Goal: Task Accomplishment & Management: Manage account settings

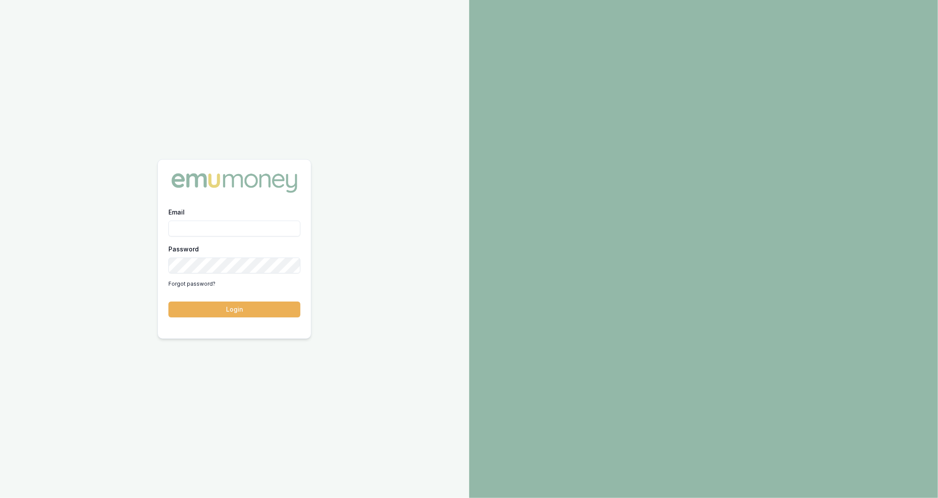
type input "jackson.fanfulla@emumoney.com.au"
click at [224, 305] on button "Login" at bounding box center [235, 310] width 132 height 16
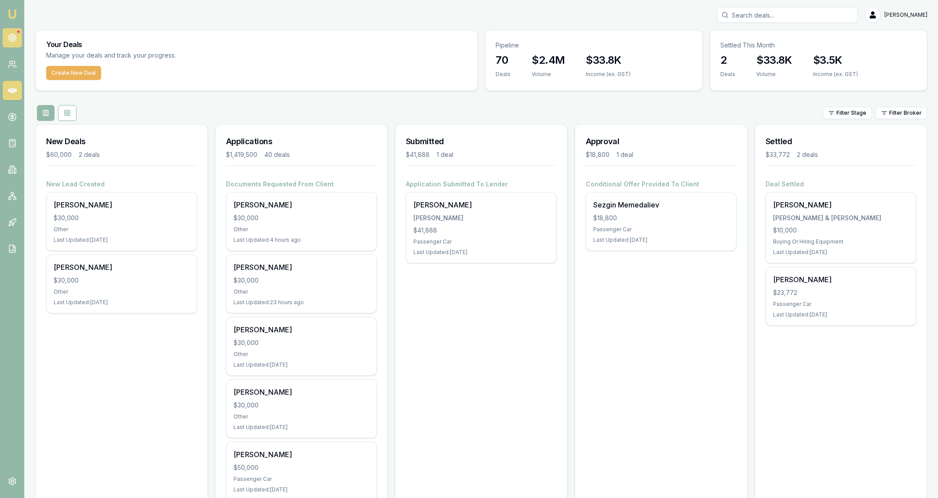
click at [7, 38] on link at bounding box center [12, 37] width 19 height 19
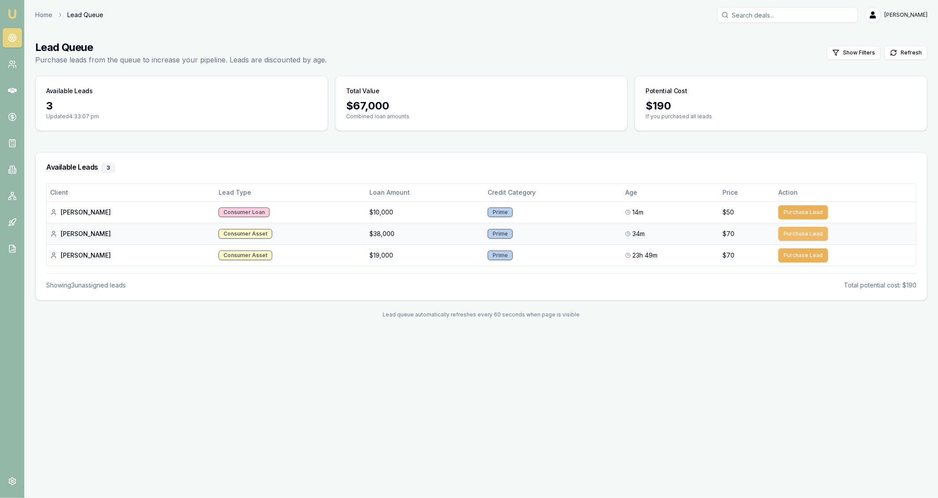
click at [807, 234] on button "Purchase Lead" at bounding box center [804, 234] width 50 height 14
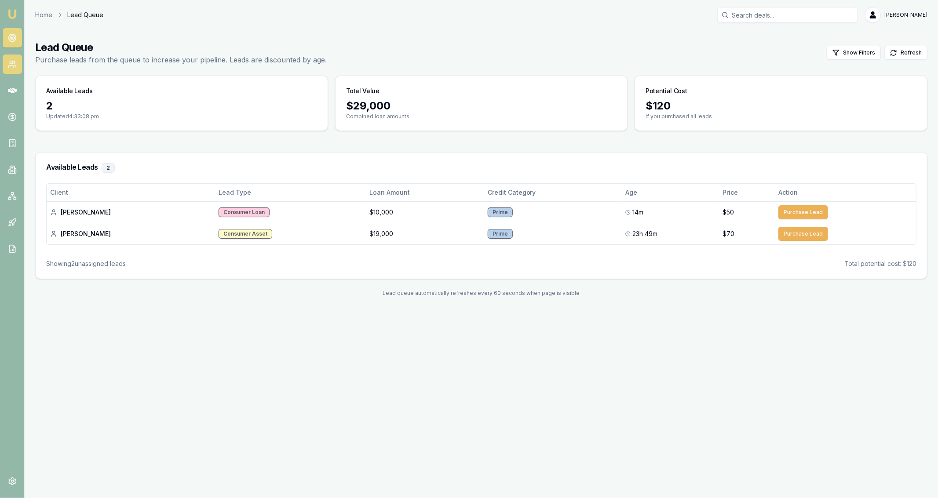
click at [7, 68] on link at bounding box center [12, 64] width 19 height 19
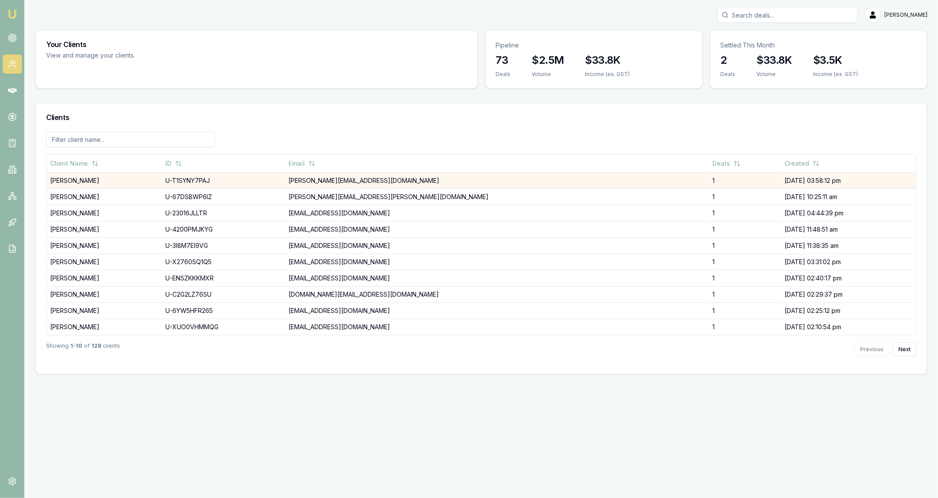
click at [110, 180] on td "[PERSON_NAME]" at bounding box center [104, 180] width 115 height 16
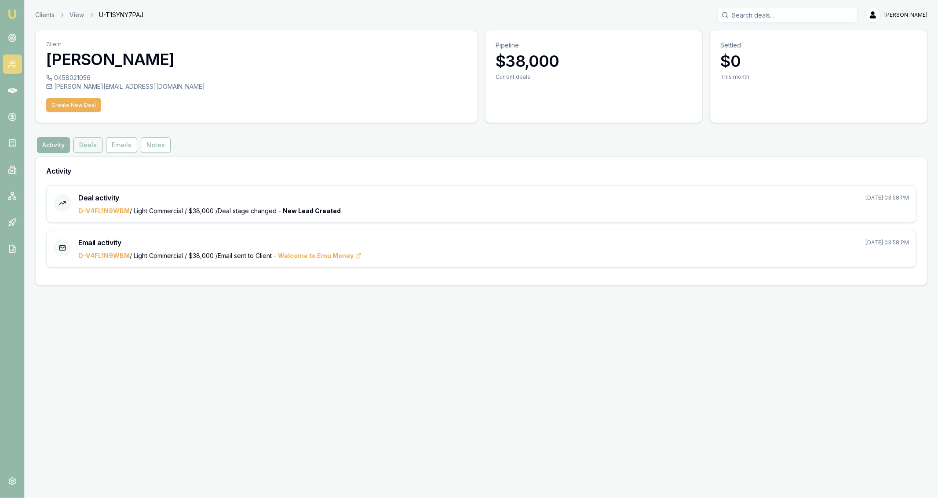
click at [83, 149] on button "Deals" at bounding box center [87, 145] width 29 height 16
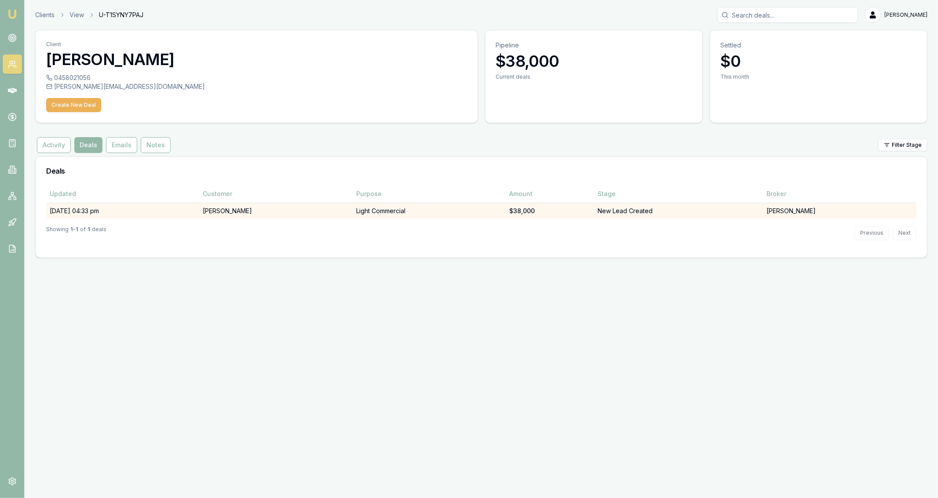
click at [147, 213] on td "[DATE] 04:33 pm" at bounding box center [122, 211] width 153 height 16
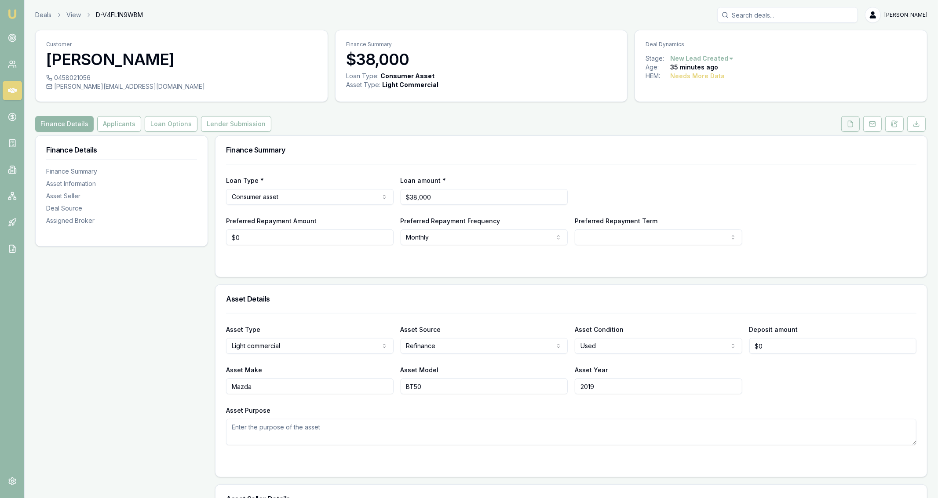
click at [857, 127] on button at bounding box center [851, 124] width 18 height 16
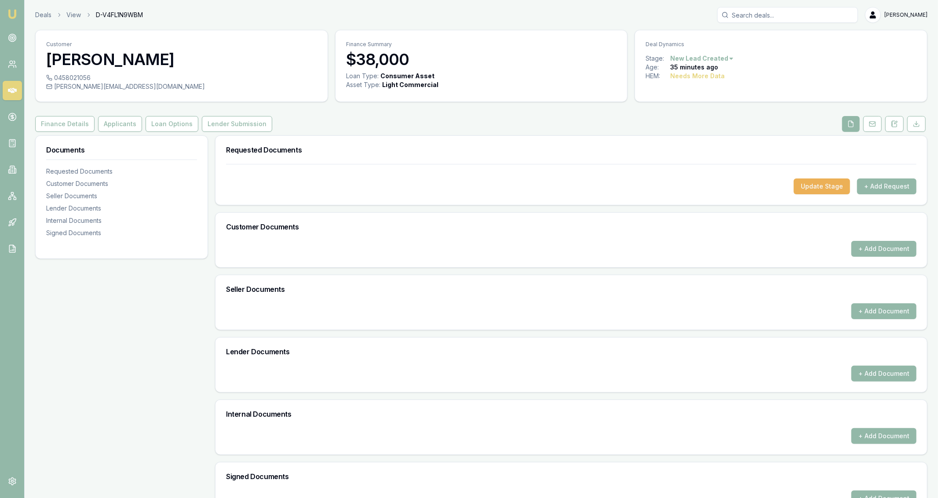
click at [107, 116] on div "Customer [PERSON_NAME] 0458021056 [EMAIL_ADDRESS][PERSON_NAME][DOMAIN_NAME] Fin…" at bounding box center [481, 274] width 893 height 488
click at [112, 125] on button "Applicants" at bounding box center [120, 124] width 44 height 16
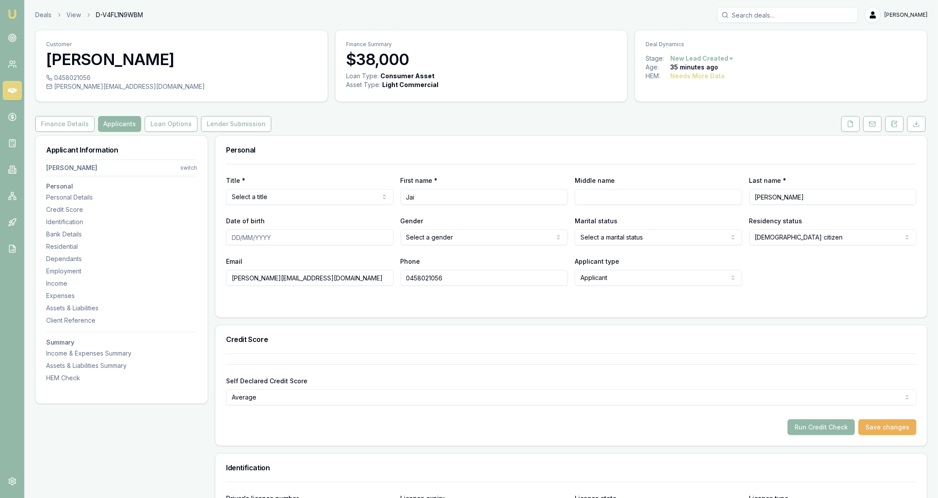
click at [377, 129] on div "Finance Details Applicants Loan Options Lender Submission" at bounding box center [481, 124] width 893 height 16
click at [158, 122] on button "Loan Options" at bounding box center [171, 124] width 53 height 16
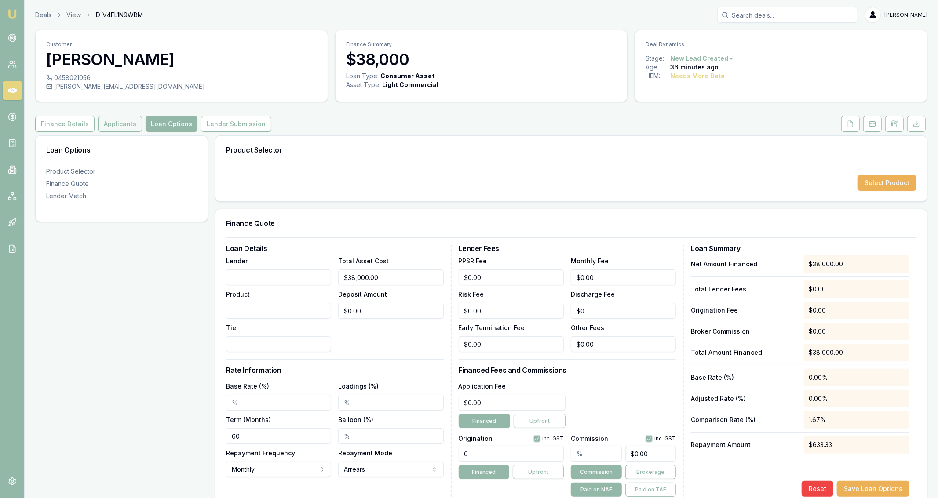
click at [111, 128] on button "Applicants" at bounding box center [120, 124] width 44 height 16
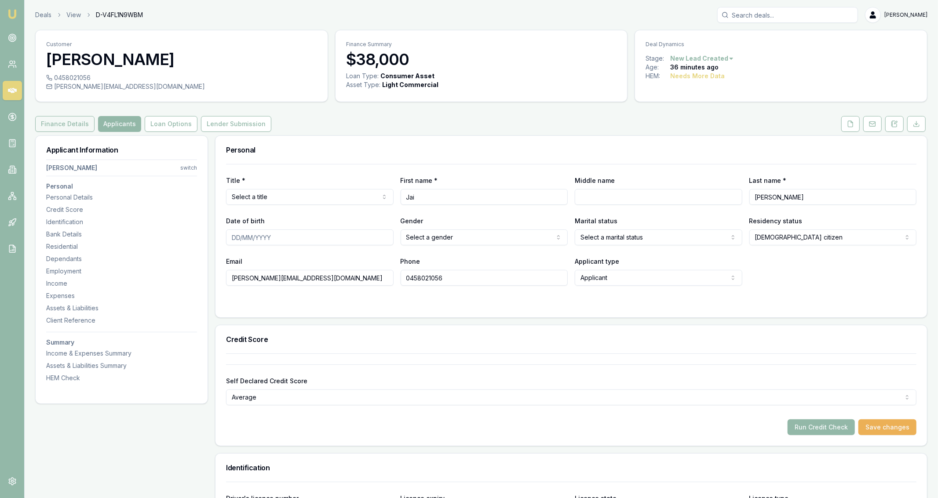
click at [73, 124] on button "Finance Details" at bounding box center [64, 124] width 59 height 16
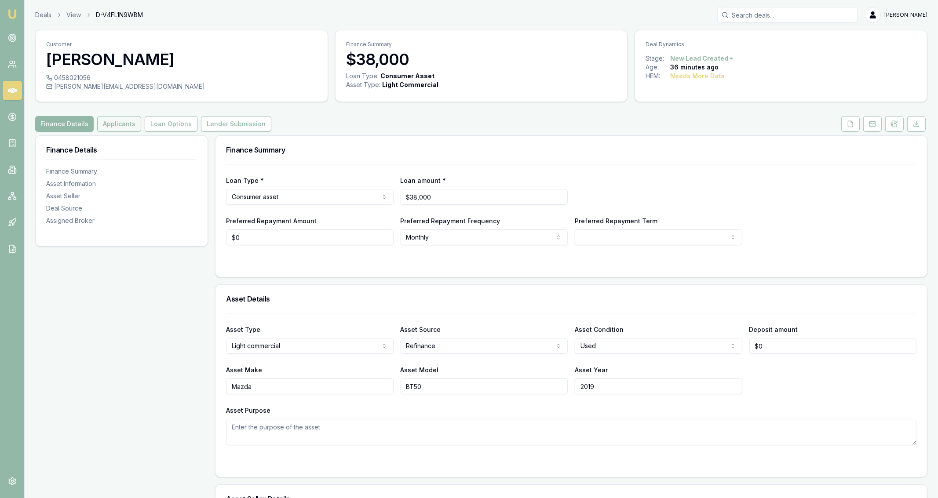
click at [107, 121] on button "Applicants" at bounding box center [119, 124] width 44 height 16
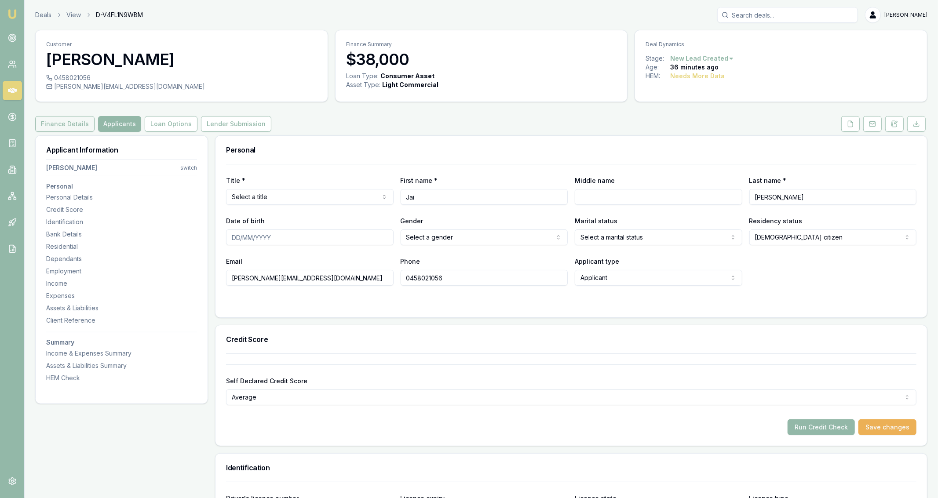
click at [71, 125] on button "Finance Details" at bounding box center [64, 124] width 59 height 16
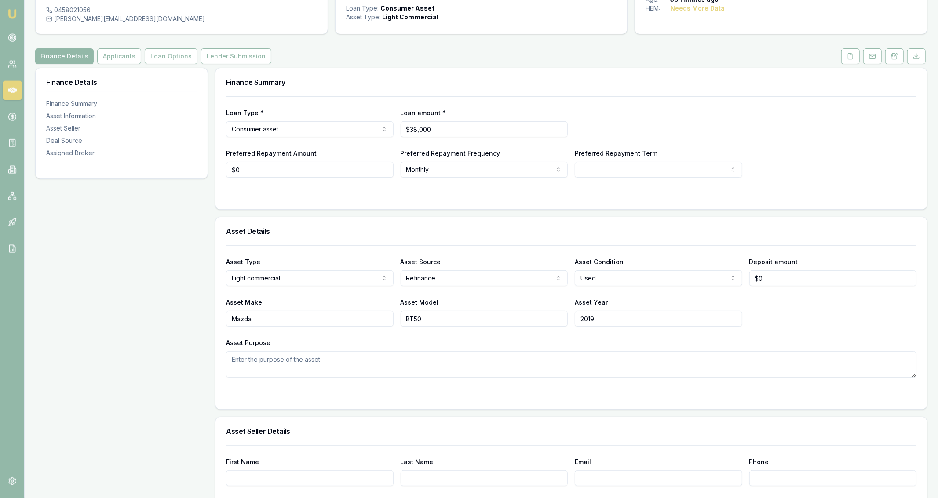
scroll to position [67, 0]
click at [479, 258] on div "Asset Source Refinance Dealer Private Refinance" at bounding box center [485, 272] width 168 height 30
click at [420, 351] on div "Asset Purpose" at bounding box center [571, 358] width 691 height 40
click at [408, 359] on textarea "Asset Purpose" at bounding box center [571, 365] width 691 height 26
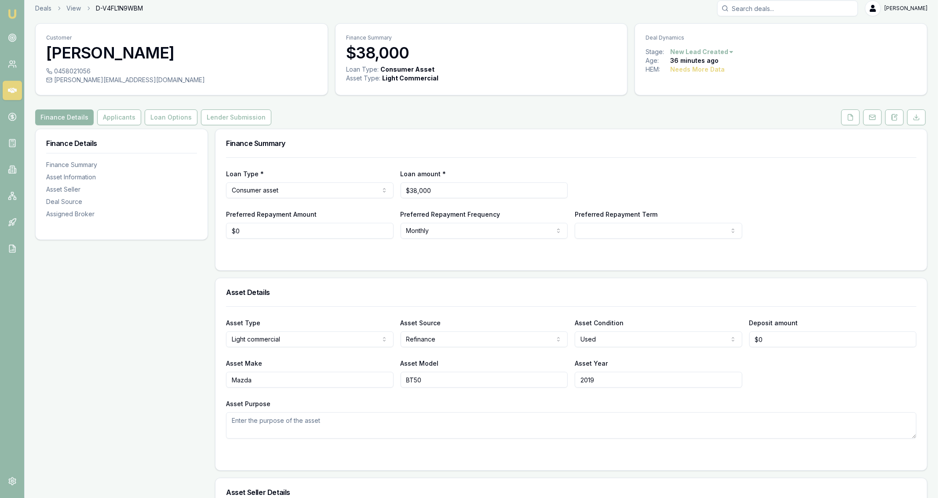
scroll to position [8, 0]
click at [187, 117] on button "Loan Options" at bounding box center [171, 116] width 53 height 16
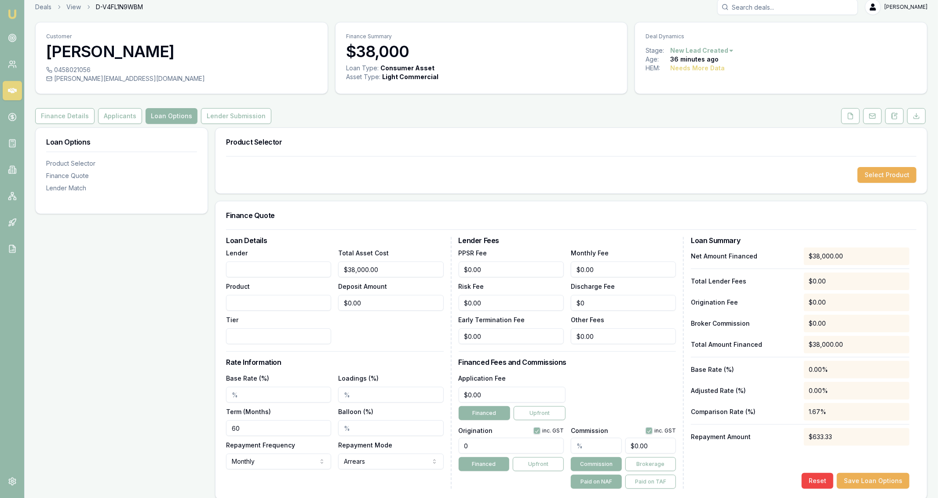
click at [199, 341] on div "Loan Options Product Selector Finance Quote Lender Match" at bounding box center [121, 442] width 173 height 629
click at [71, 119] on button "Finance Details" at bounding box center [64, 116] width 59 height 16
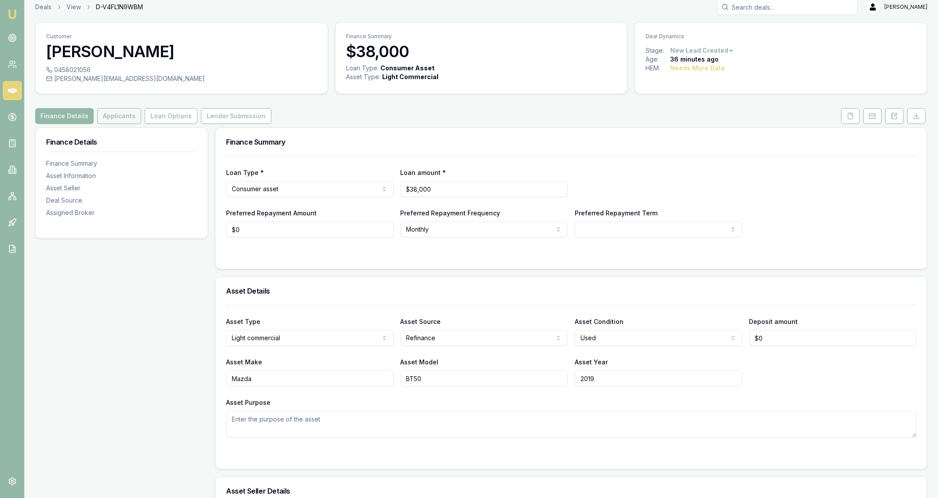
click at [114, 114] on button "Applicants" at bounding box center [119, 116] width 44 height 16
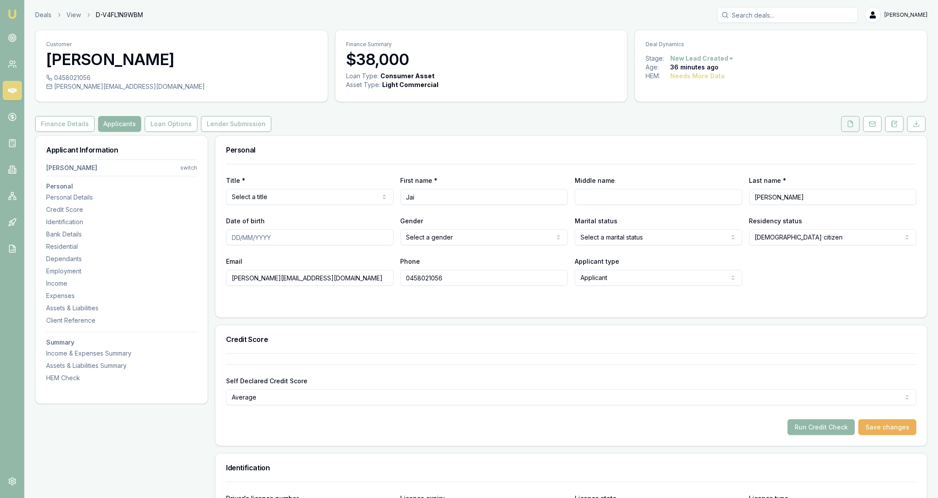
click at [854, 121] on icon at bounding box center [850, 124] width 7 height 7
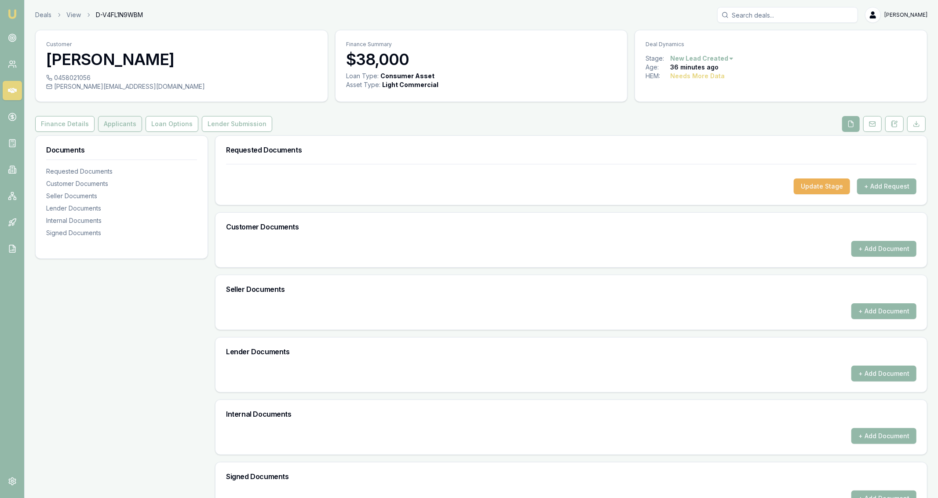
click at [103, 128] on button "Applicants" at bounding box center [120, 124] width 44 height 16
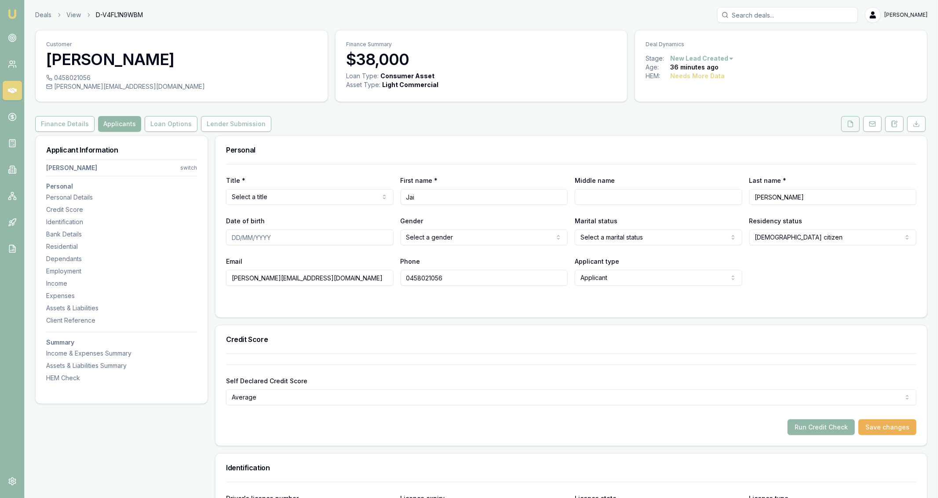
click at [854, 121] on icon at bounding box center [850, 124] width 7 height 7
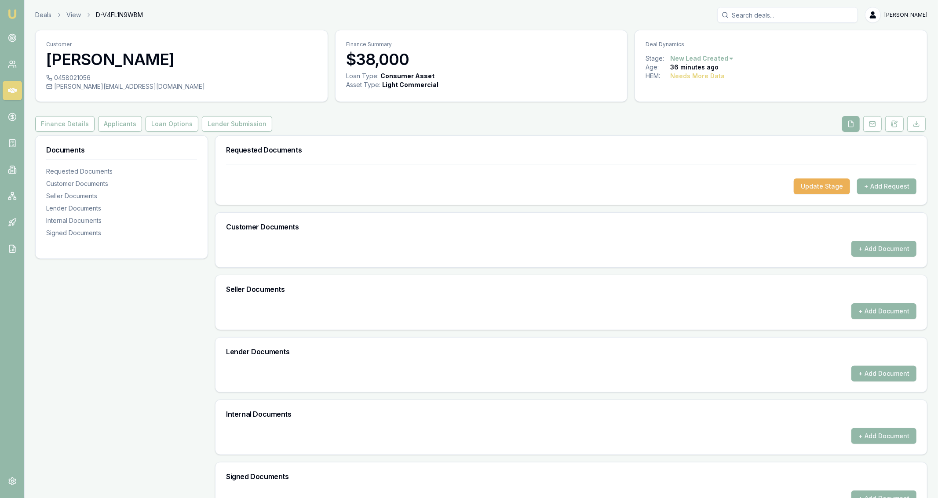
click at [900, 190] on button "+ Add Request" at bounding box center [886, 187] width 59 height 16
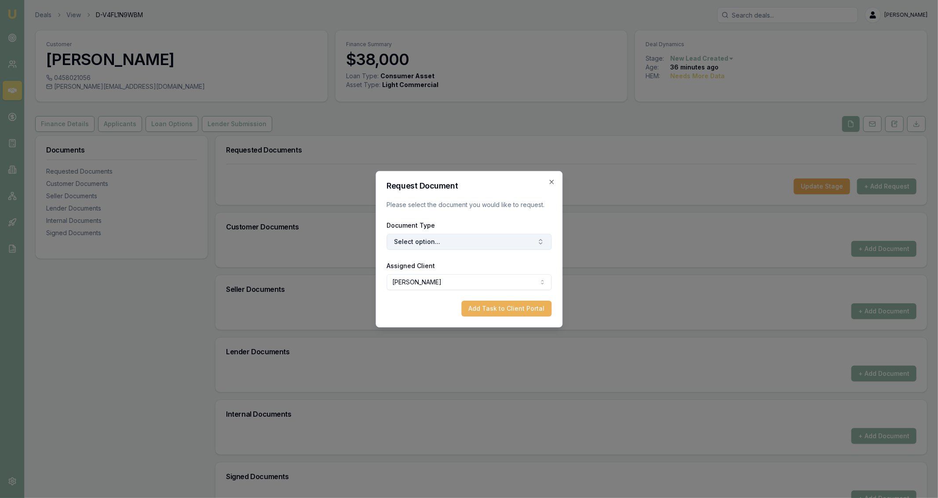
click at [461, 240] on button "Select option..." at bounding box center [469, 242] width 165 height 16
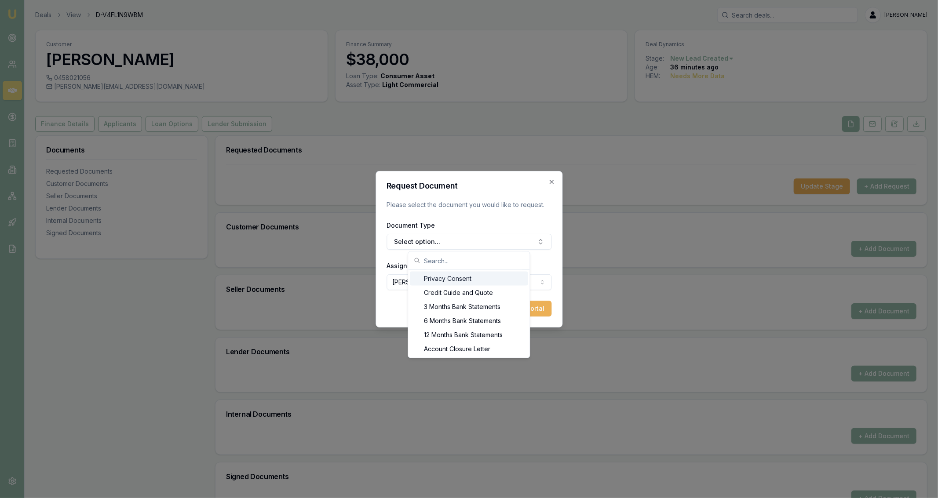
click at [445, 275] on div "Privacy Consent" at bounding box center [469, 279] width 118 height 14
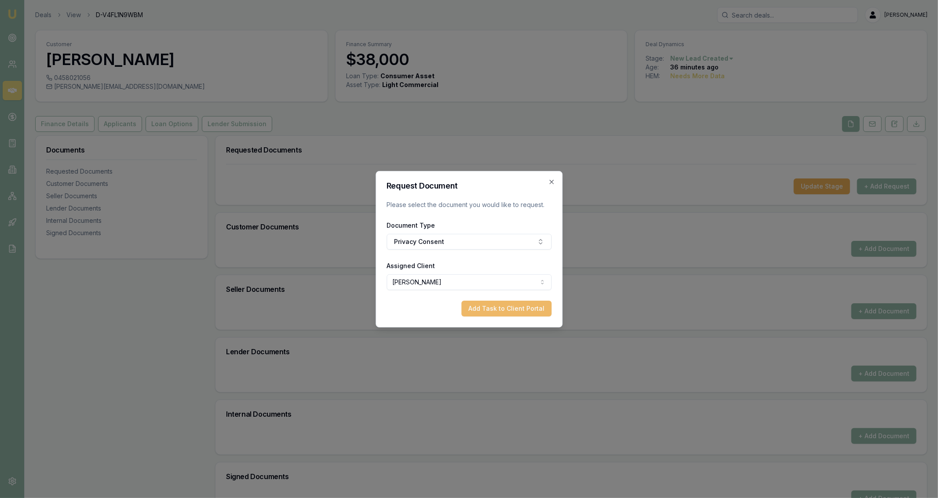
click at [501, 304] on button "Add Task to Client Portal" at bounding box center [507, 309] width 90 height 16
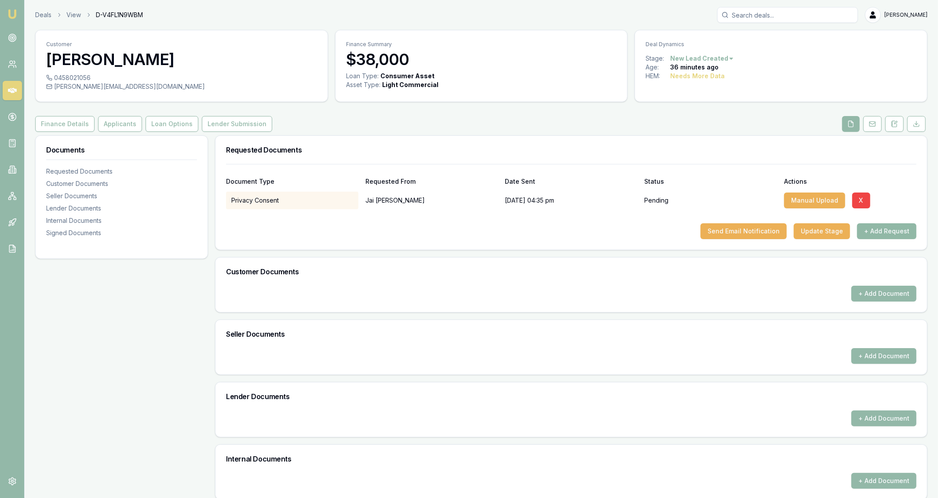
click at [905, 232] on button "+ Add Request" at bounding box center [886, 232] width 59 height 16
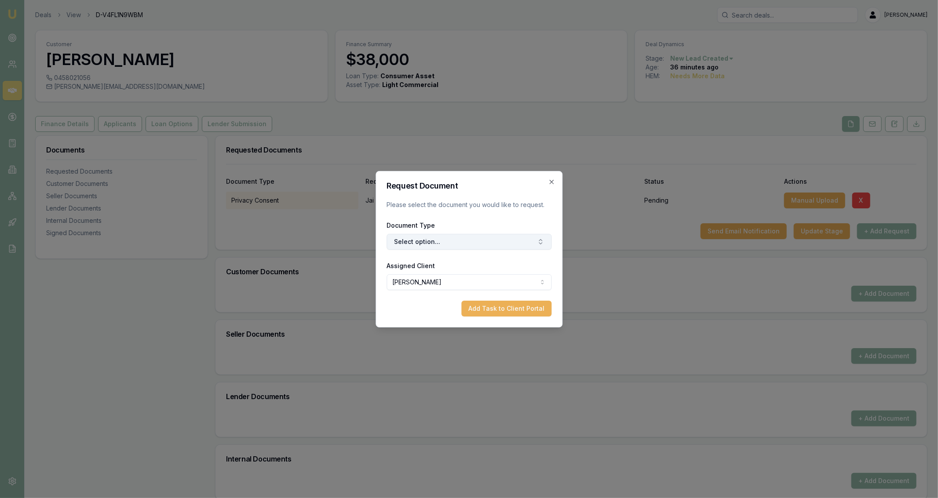
click at [467, 238] on button "Select option..." at bounding box center [469, 242] width 165 height 16
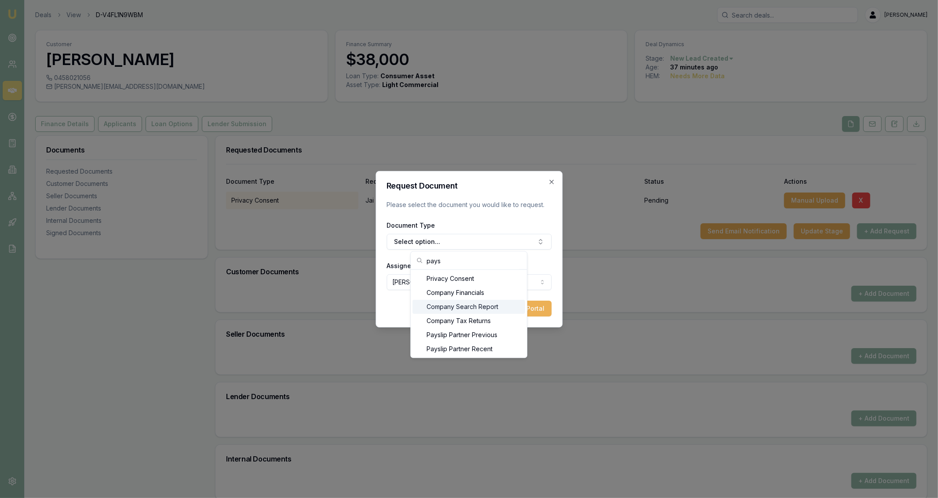
scroll to position [0, 0]
type input "pays"
click at [487, 343] on div "Most Recent Payslip" at bounding box center [469, 342] width 113 height 14
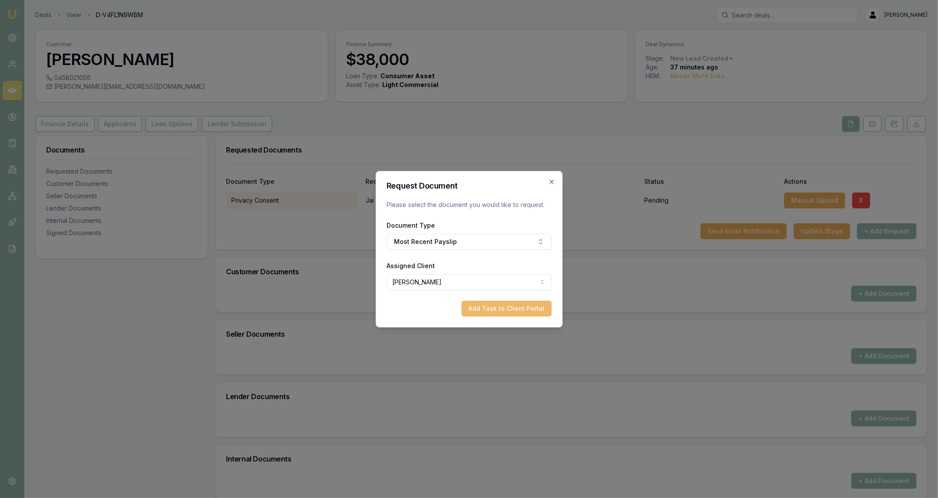
click at [522, 304] on button "Add Task to Client Portal" at bounding box center [507, 309] width 90 height 16
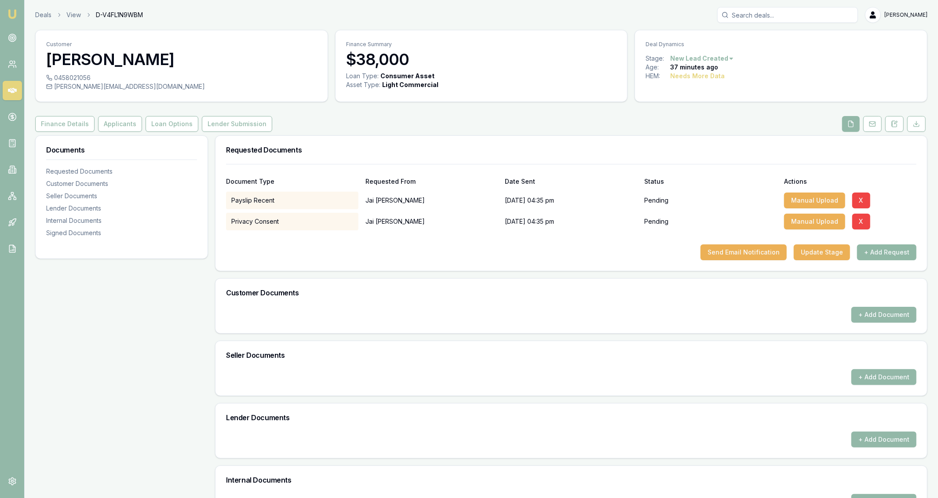
click at [903, 254] on button "+ Add Request" at bounding box center [886, 253] width 59 height 16
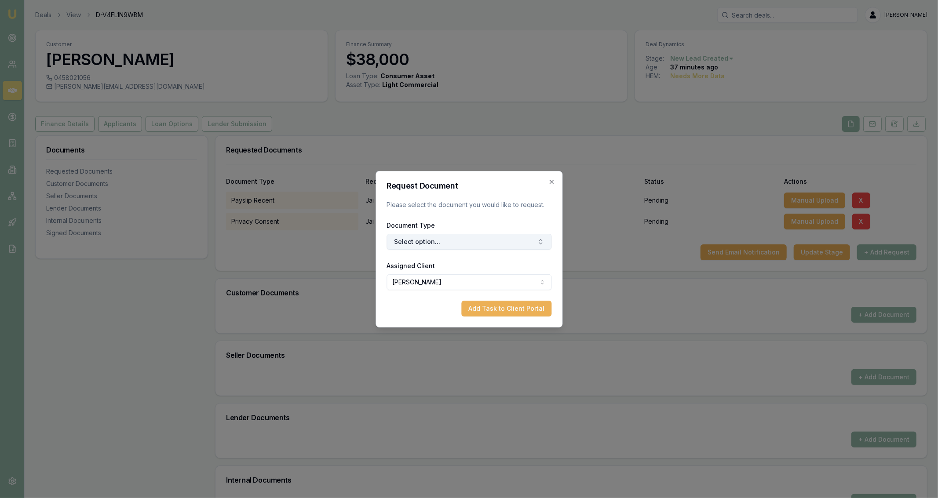
click at [462, 242] on button "Select option..." at bounding box center [469, 242] width 165 height 16
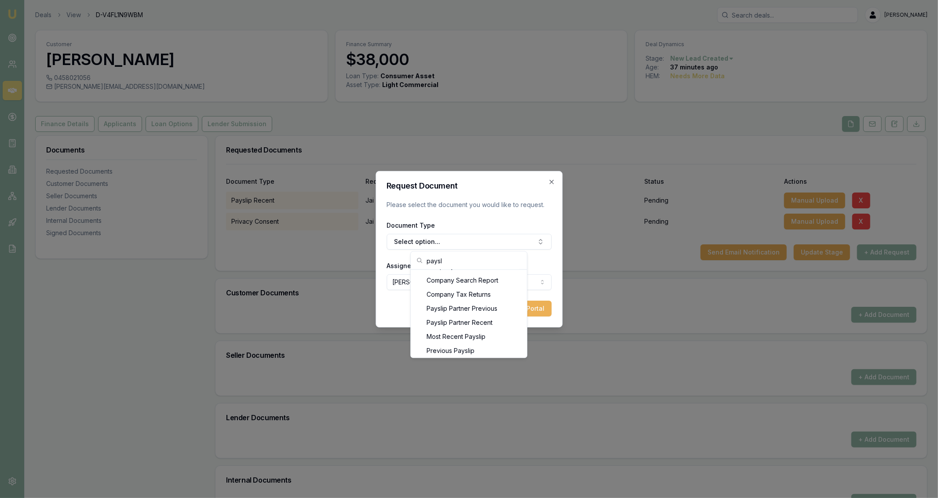
scroll to position [0, 0]
type input "payslip"
click at [501, 281] on div "Payslip Partner Previous" at bounding box center [474, 279] width 110 height 14
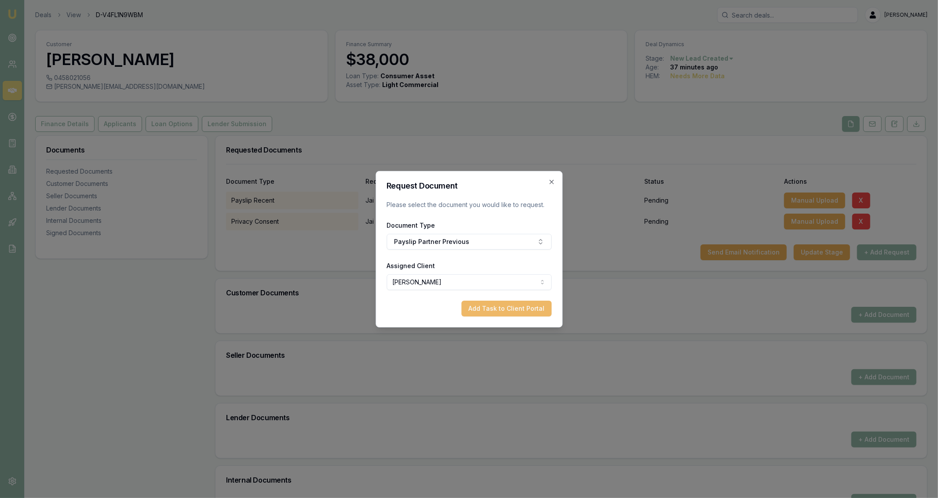
click at [522, 314] on button "Add Task to Client Portal" at bounding box center [507, 309] width 90 height 16
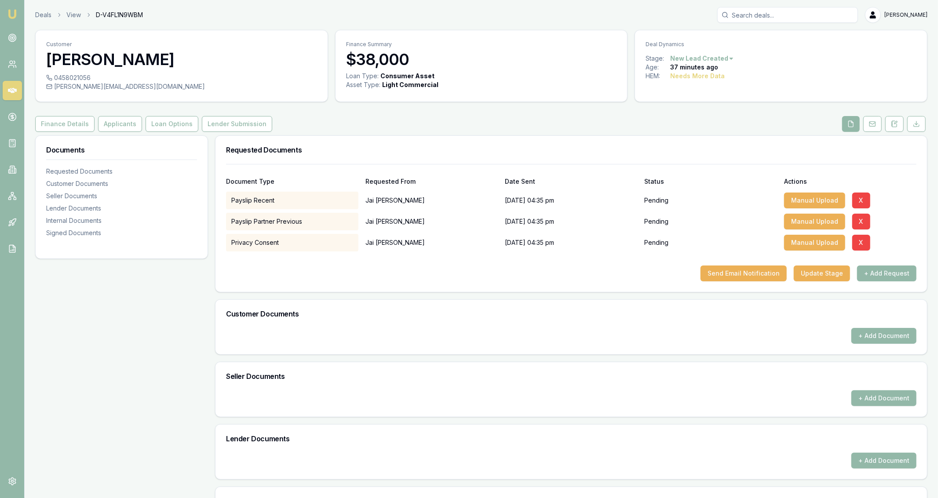
click at [831, 292] on div "Document Type Requested From Date Sent Status Actions Payslip Recent [PERSON_NA…" at bounding box center [572, 228] width 712 height 128
click at [876, 270] on button "+ Add Request" at bounding box center [886, 274] width 59 height 16
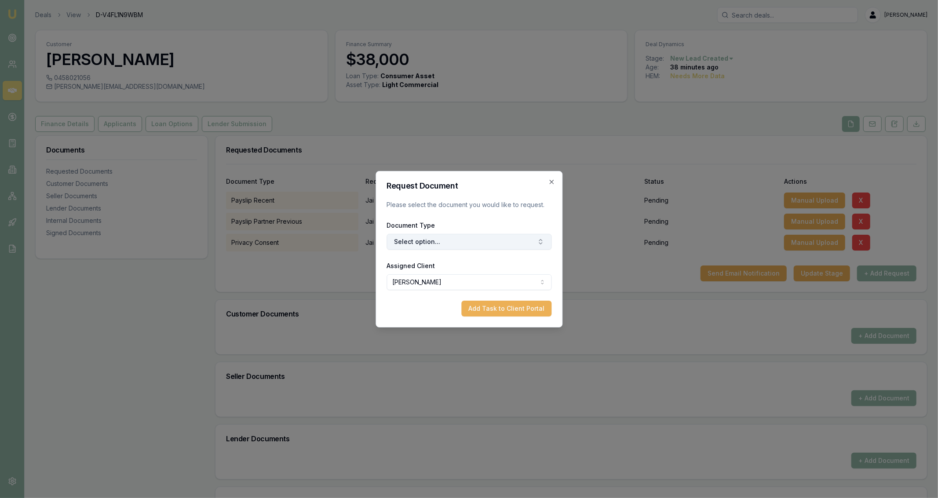
click at [443, 245] on button "Select option..." at bounding box center [469, 242] width 165 height 16
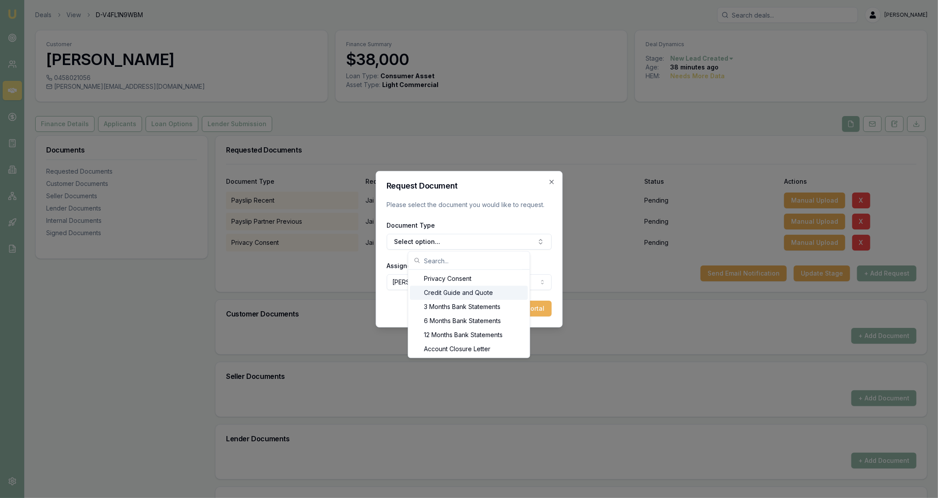
click at [450, 292] on div "Credit Guide and Quote" at bounding box center [469, 293] width 118 height 14
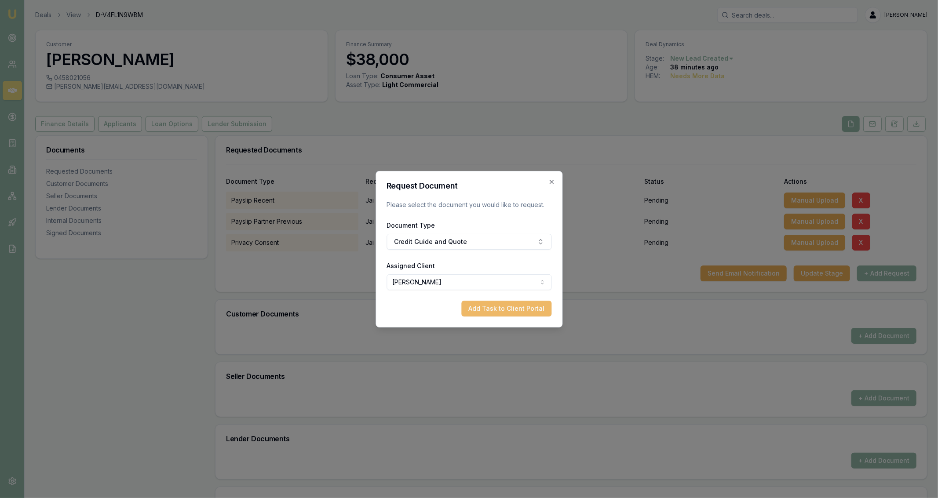
click at [506, 308] on button "Add Task to Client Portal" at bounding box center [507, 309] width 90 height 16
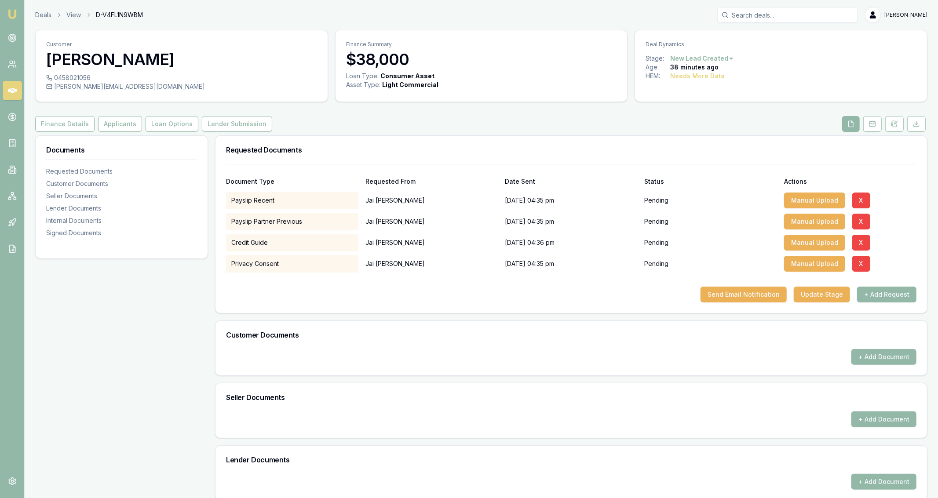
click at [583, 309] on div "Document Type Requested From Date Sent Status Actions Payslip Recent [PERSON_NA…" at bounding box center [572, 238] width 712 height 149
click at [872, 297] on button "+ Add Request" at bounding box center [886, 295] width 59 height 16
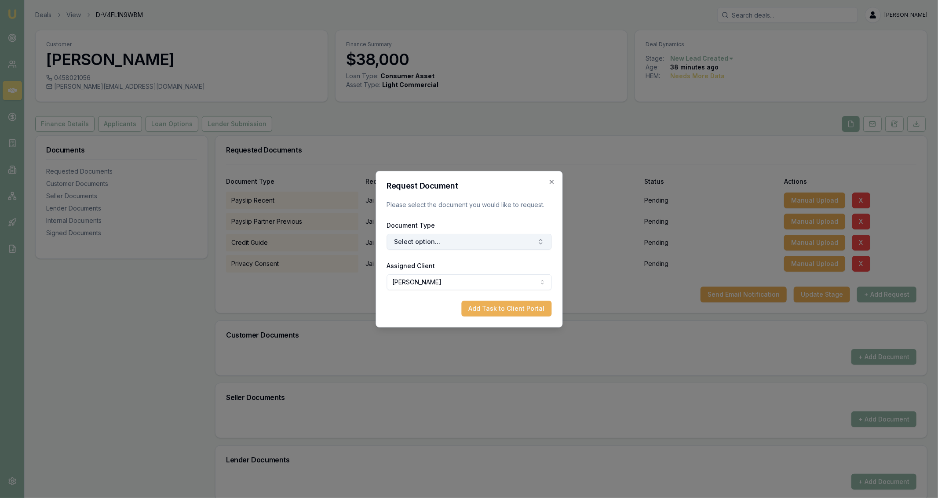
click at [461, 245] on button "Select option..." at bounding box center [469, 242] width 165 height 16
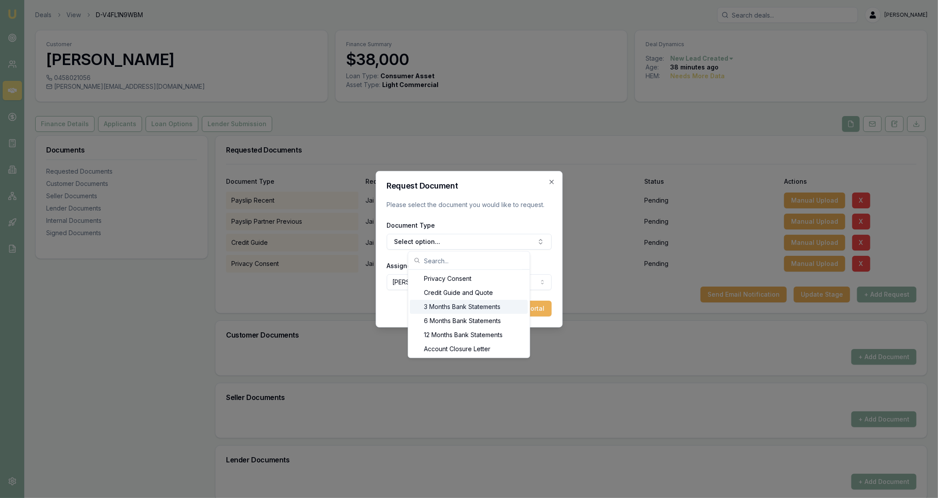
drag, startPoint x: 461, startPoint y: 297, endPoint x: 462, endPoint y: 304, distance: 7.1
click at [469, 304] on div "3 Months Bank Statements" at bounding box center [469, 307] width 118 height 14
click at [510, 313] on button "Add Task to Client Portal" at bounding box center [507, 309] width 90 height 16
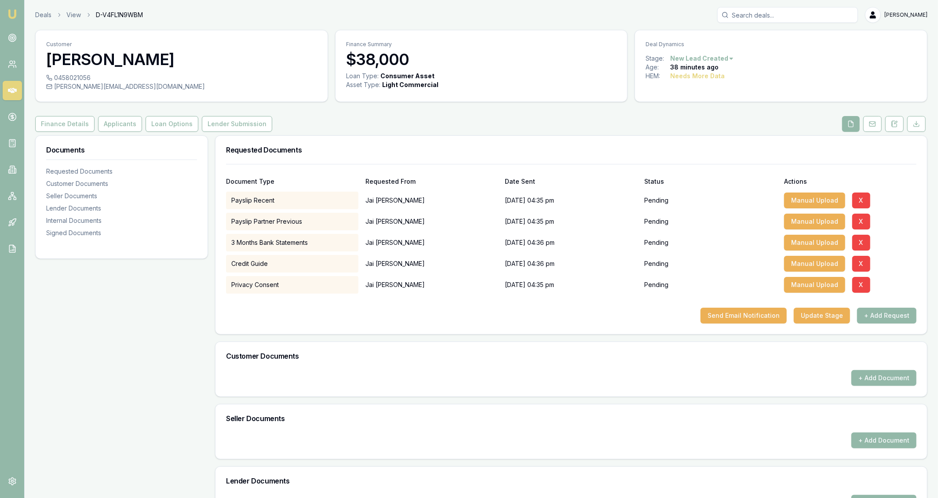
click at [110, 321] on div "Documents Requested Documents Customer Documents Seller Documents Lender Docume…" at bounding box center [121, 392] width 173 height 512
click at [885, 321] on button "+ Add Request" at bounding box center [886, 316] width 59 height 16
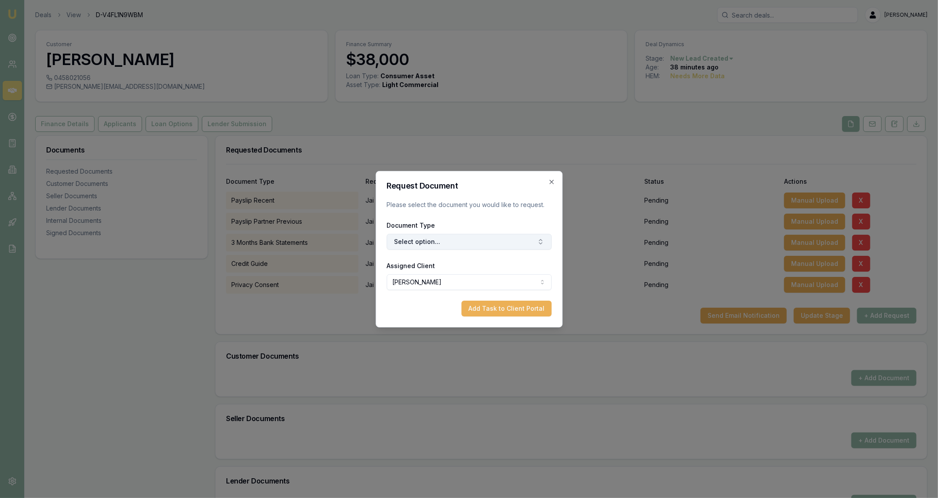
click at [509, 241] on button "Select option..." at bounding box center [469, 242] width 165 height 16
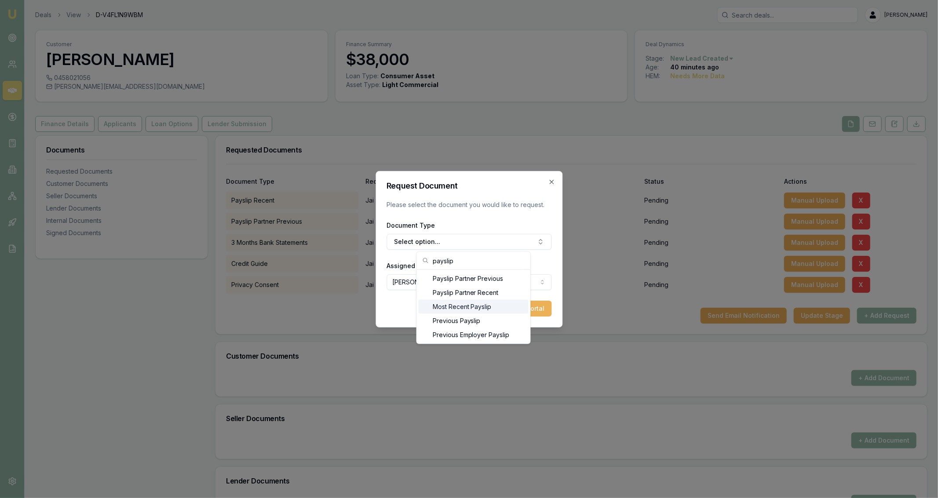
type input "payslip"
click at [462, 311] on div "Most Recent Payslip" at bounding box center [474, 307] width 110 height 14
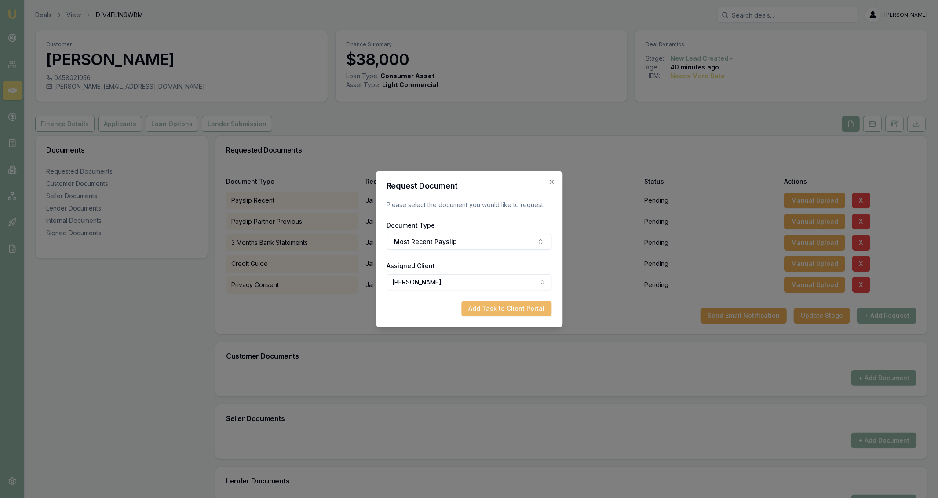
click at [477, 306] on button "Add Task to Client Portal" at bounding box center [507, 309] width 90 height 16
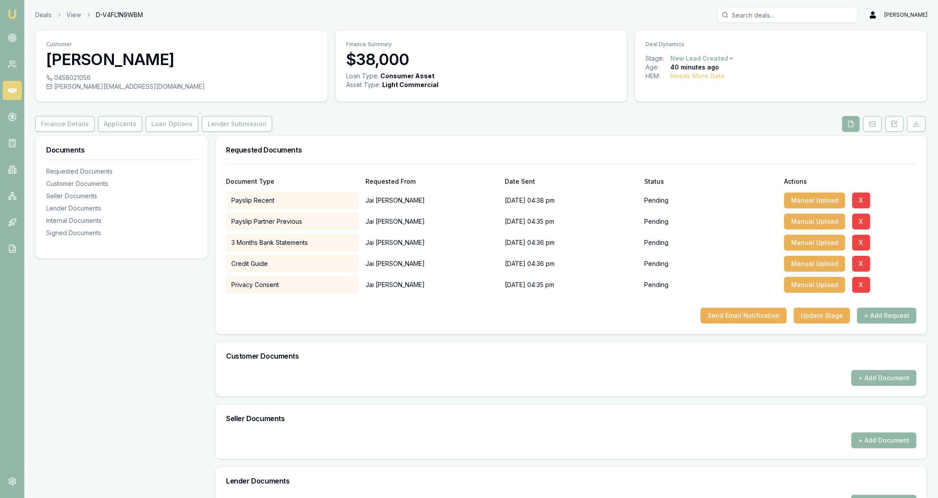
click at [894, 308] on button "+ Add Request" at bounding box center [886, 316] width 59 height 16
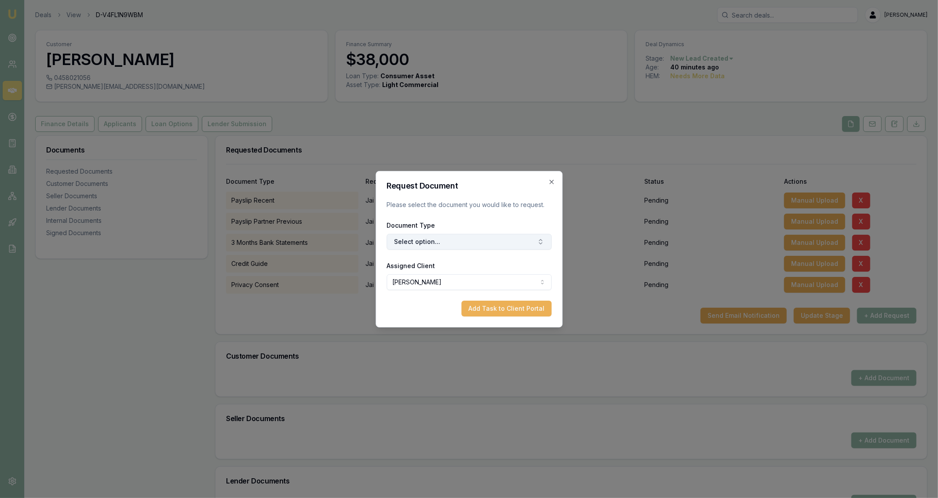
click at [522, 244] on button "Select option..." at bounding box center [469, 242] width 165 height 16
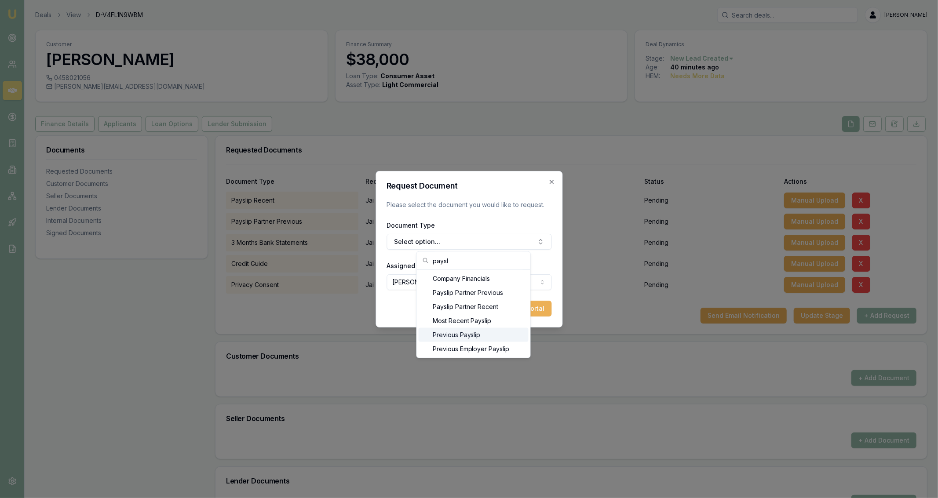
type input "paysl"
click at [499, 338] on div "Previous Payslip" at bounding box center [474, 335] width 110 height 14
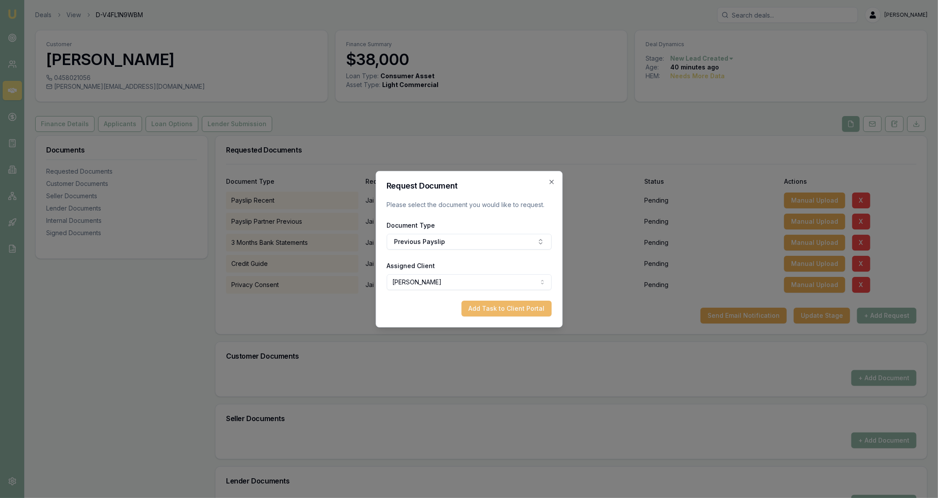
click at [514, 311] on button "Add Task to Client Portal" at bounding box center [507, 309] width 90 height 16
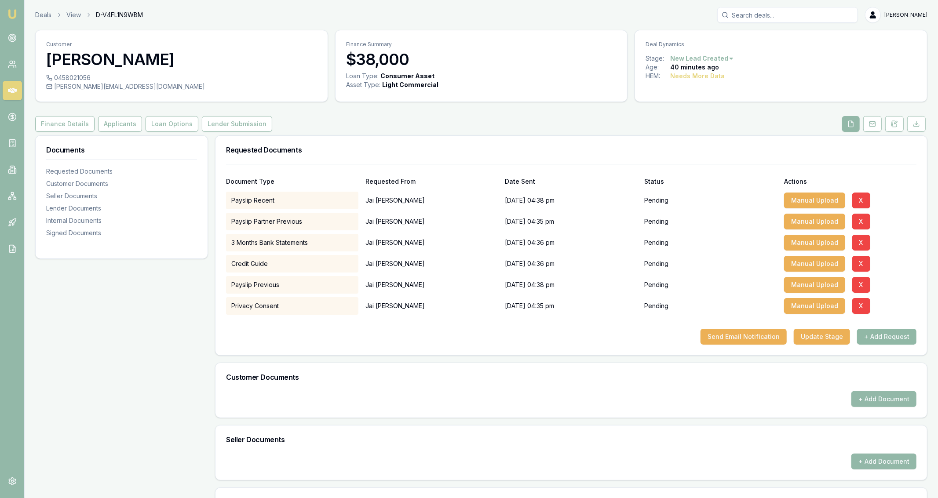
click at [890, 334] on button "+ Add Request" at bounding box center [886, 337] width 59 height 16
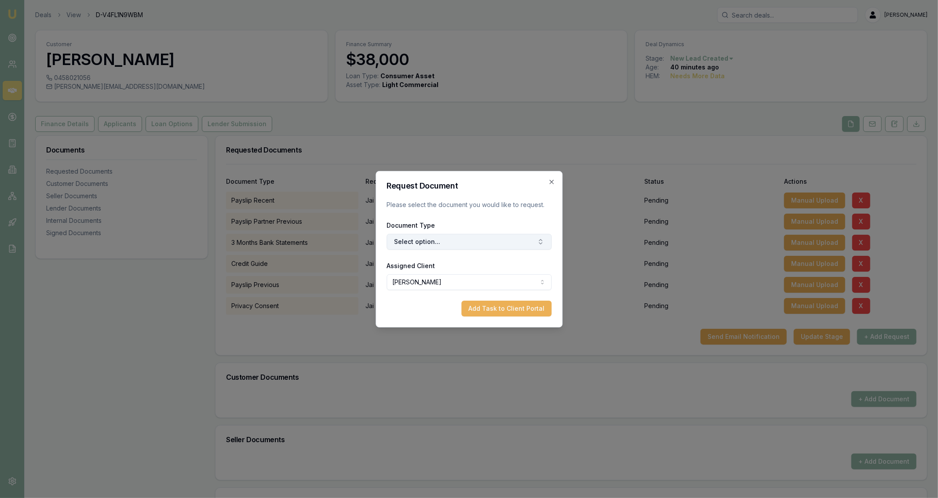
click at [512, 245] on button "Select option..." at bounding box center [469, 242] width 165 height 16
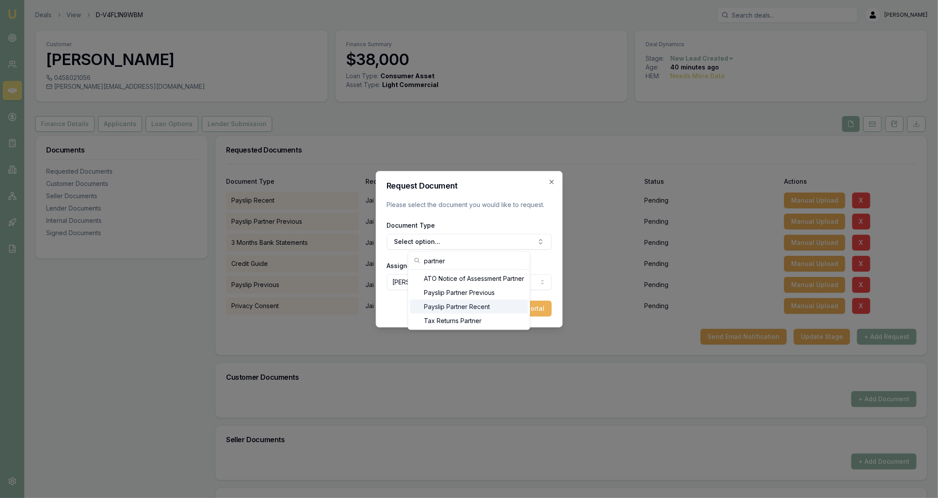
type input "partner"
click at [499, 310] on div "Payslip Partner Recent" at bounding box center [469, 307] width 118 height 14
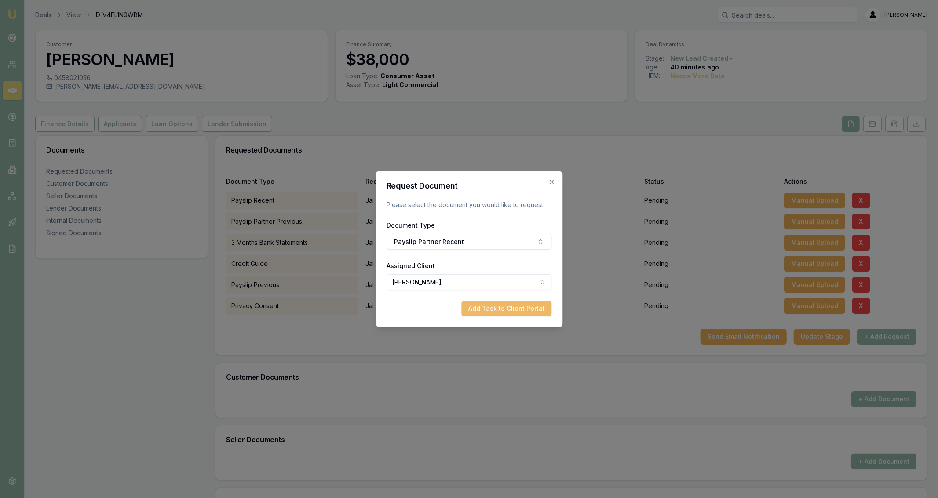
click at [520, 311] on button "Add Task to Client Portal" at bounding box center [507, 309] width 90 height 16
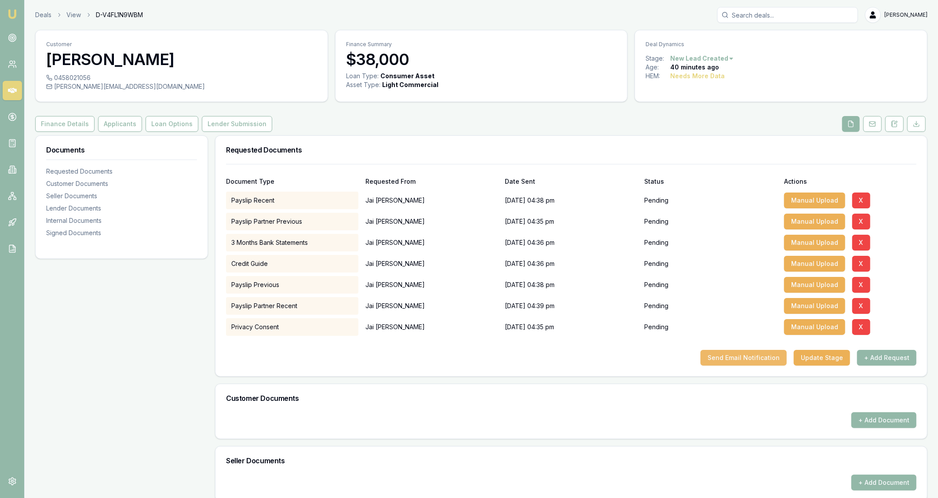
click at [787, 355] on button "Send Email Notification" at bounding box center [744, 358] width 86 height 16
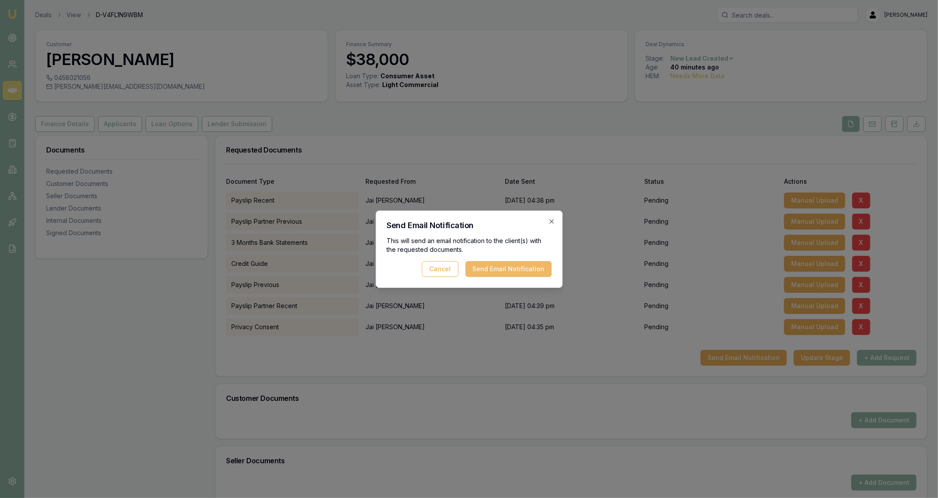
click at [492, 267] on button "Send Email Notification" at bounding box center [508, 269] width 86 height 16
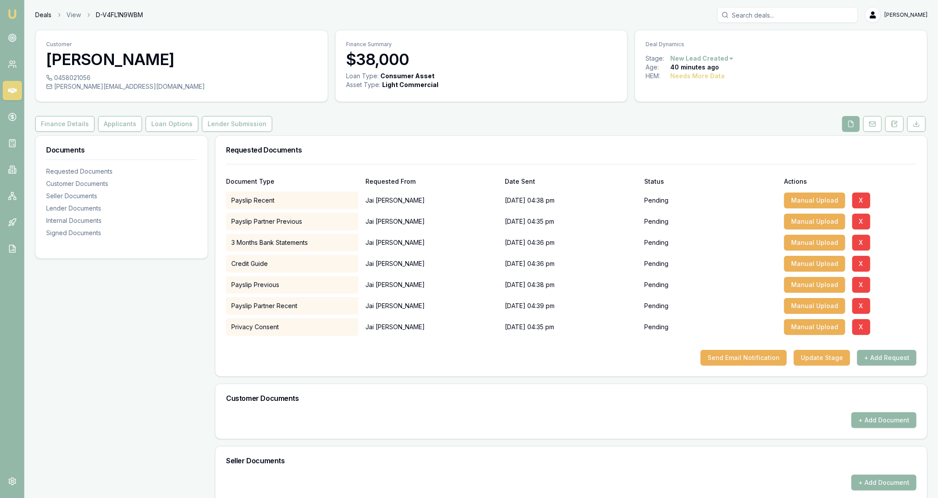
click at [40, 15] on link "Deals" at bounding box center [43, 15] width 16 height 9
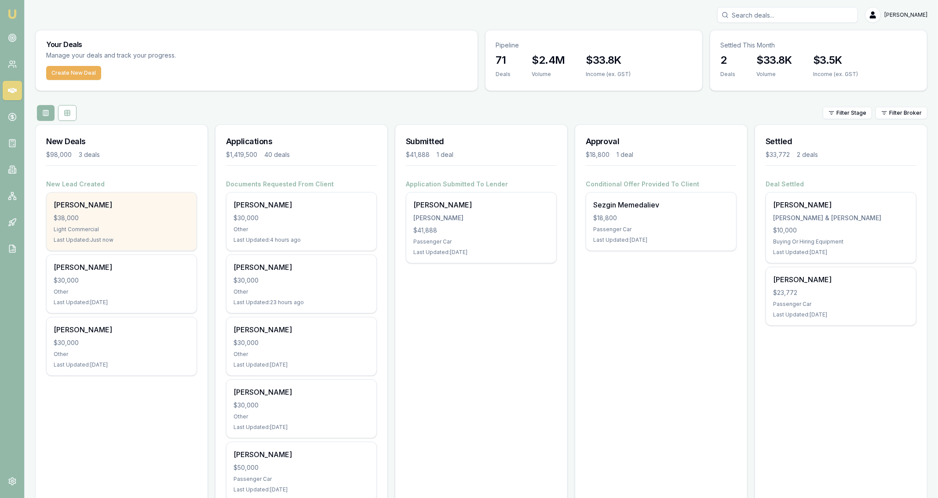
click at [181, 229] on div "Light Commercial" at bounding box center [122, 229] width 136 height 7
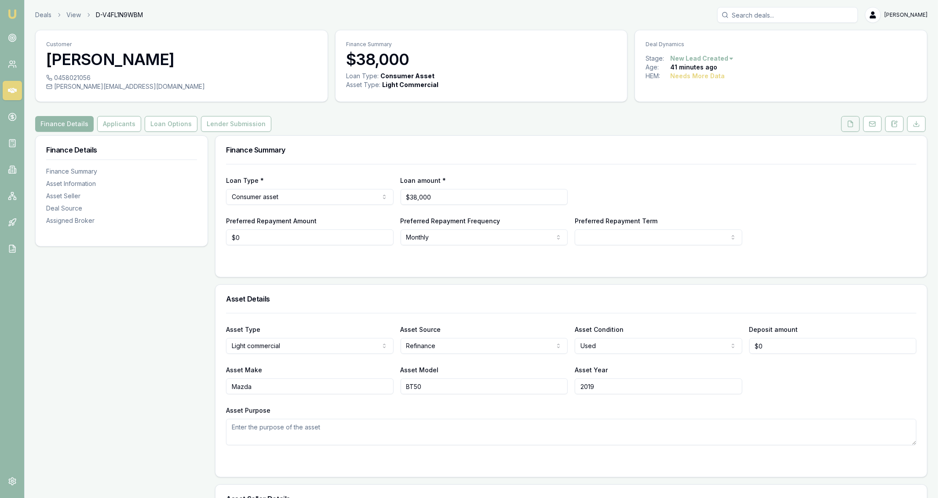
click at [859, 124] on button at bounding box center [851, 124] width 18 height 16
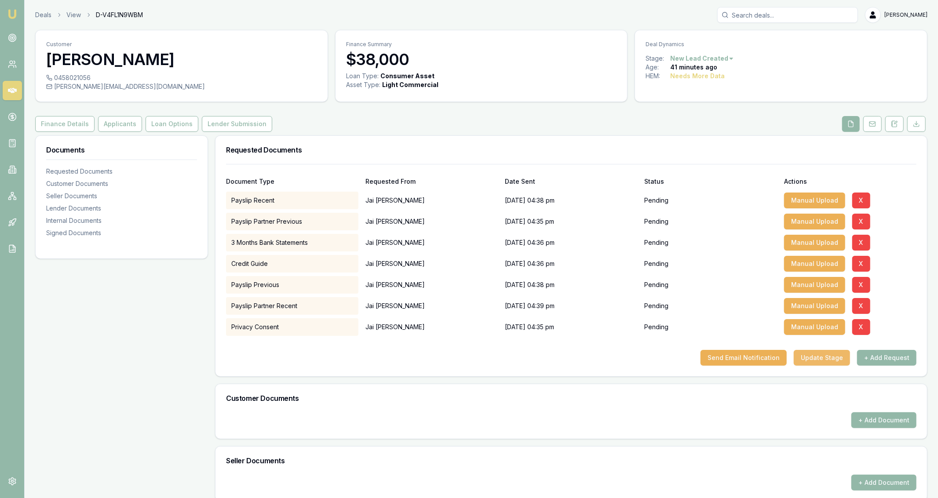
click at [837, 362] on button "Update Stage" at bounding box center [822, 358] width 56 height 16
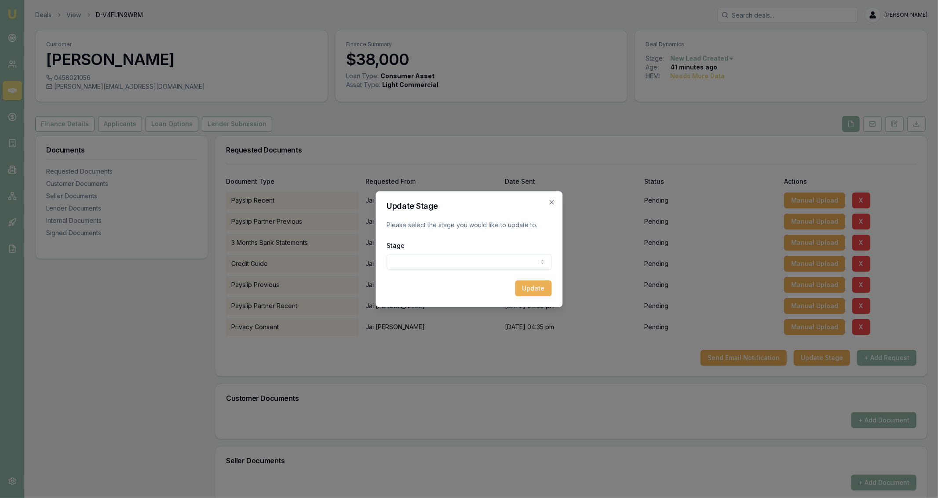
click at [528, 263] on body "Emu Broker Deals View D-V4FL1N9WBM [PERSON_NAME] Fanfulla Toggle Menu Customer …" at bounding box center [469, 249] width 938 height 498
click at [455, 274] on form "Update Stage Please select the stage you would like to update to. Stage Documen…" at bounding box center [469, 249] width 165 height 94
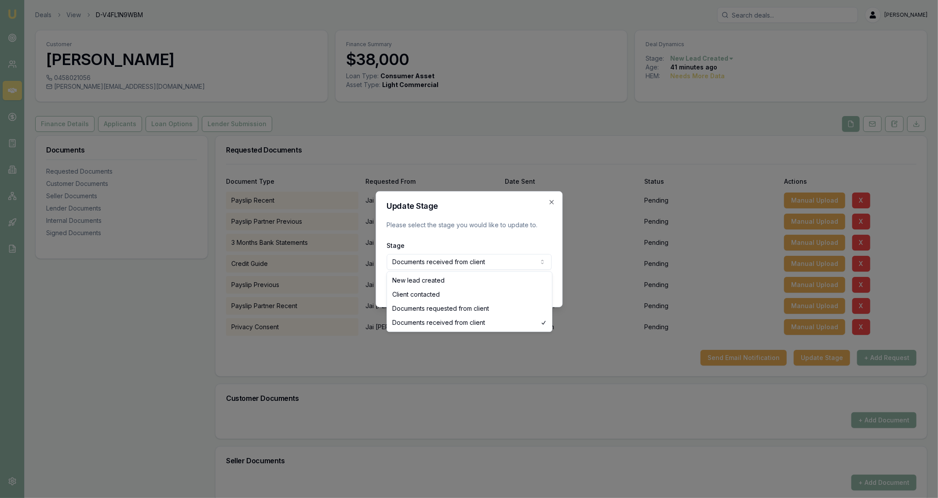
click at [440, 265] on body "Emu Broker Deals View D-V4FL1N9WBM [PERSON_NAME] Fanfulla Toggle Menu Customer …" at bounding box center [469, 249] width 938 height 498
select select "DOCUMENTS_REQUESTED_FROM_CLIENT"
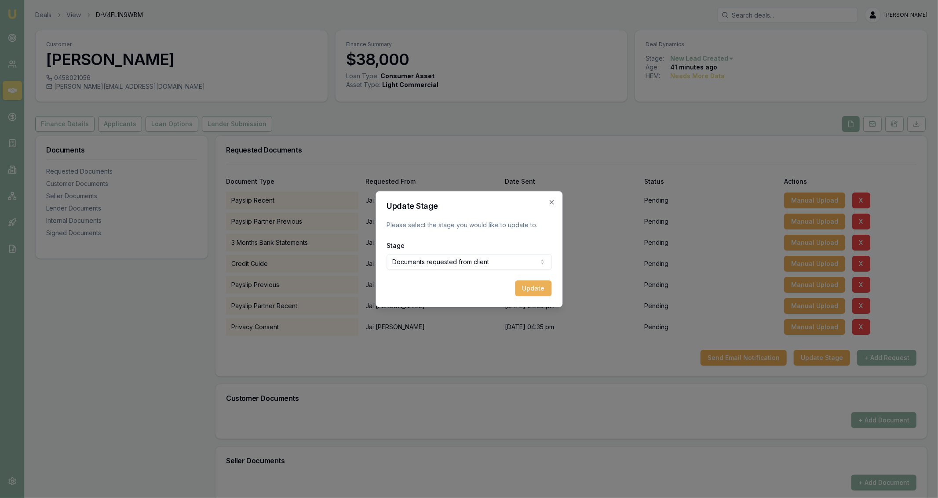
click at [545, 278] on form "Update Stage Please select the stage you would like to update to. Stage Documen…" at bounding box center [469, 249] width 165 height 94
click at [541, 286] on button "Update" at bounding box center [533, 289] width 37 height 16
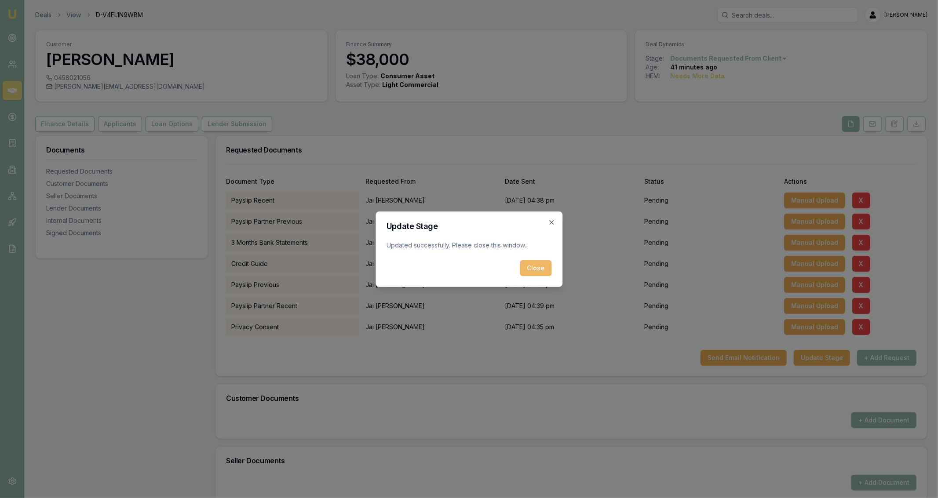
click at [542, 272] on button "Close" at bounding box center [536, 268] width 32 height 16
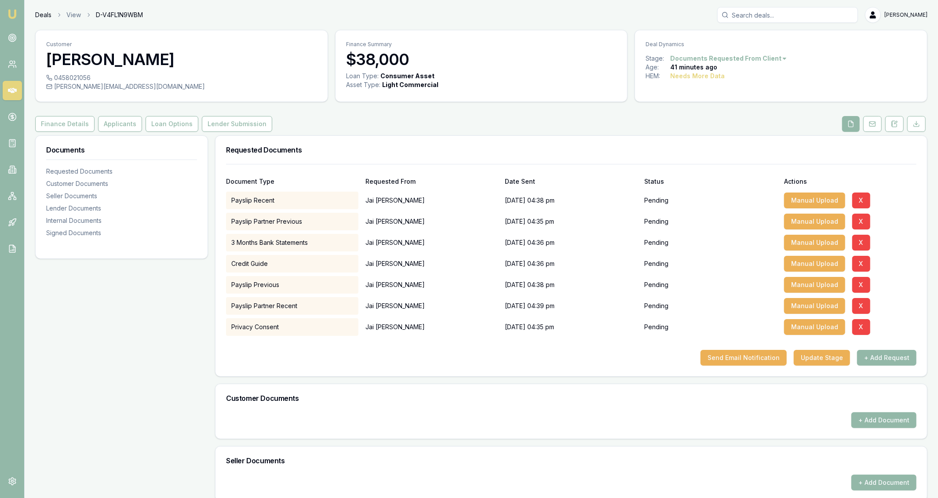
click at [46, 11] on link "Deals" at bounding box center [43, 15] width 16 height 9
